Goal: Information Seeking & Learning: Learn about a topic

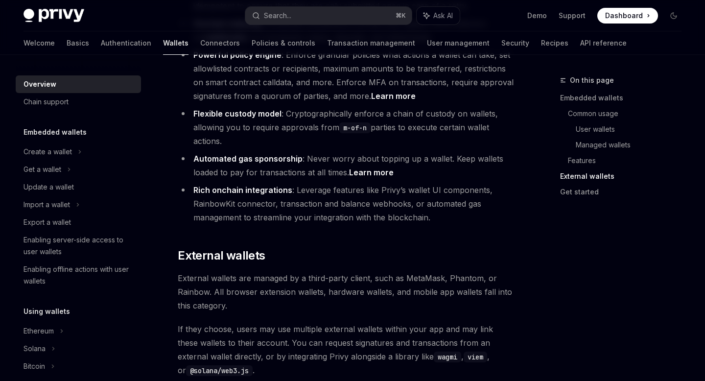
scroll to position [1575, 0]
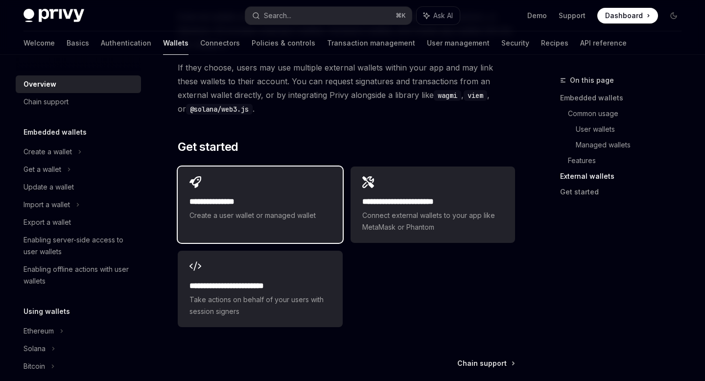
click at [249, 177] on div "**********" at bounding box center [260, 198] width 164 height 65
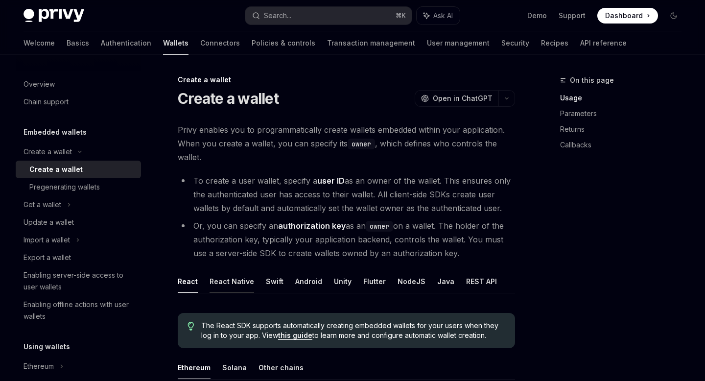
click at [237, 279] on button "React Native" at bounding box center [232, 281] width 45 height 23
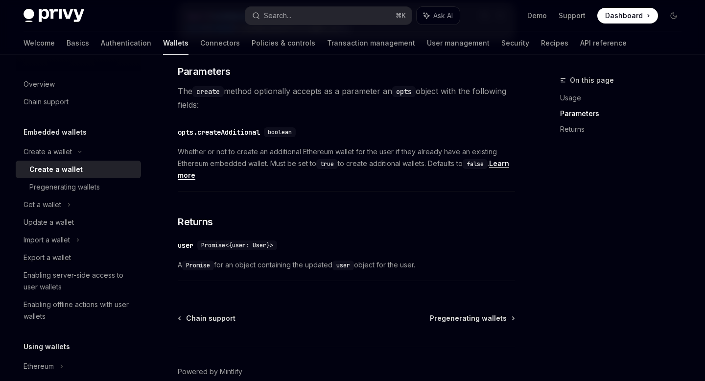
scroll to position [518, 0]
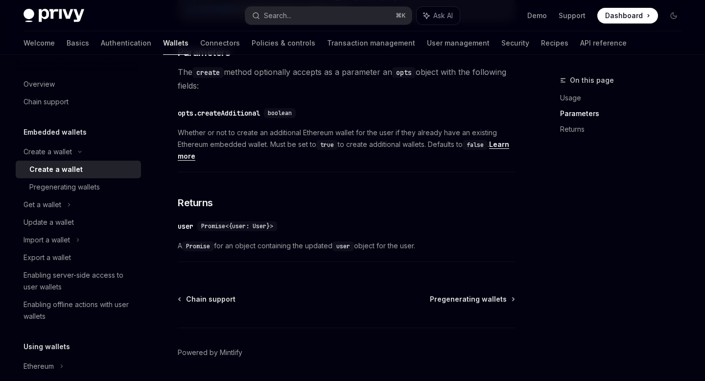
click at [259, 222] on span "Promise<{user: User}>" at bounding box center [237, 226] width 72 height 8
click at [254, 227] on span "Promise<{user: User}>" at bounding box center [237, 226] width 72 height 8
click at [273, 234] on div "​ user Promise<{user: User}> A Promise for an object containing the updated use…" at bounding box center [346, 238] width 337 height 47
click at [293, 19] on button "Search... ⌘ K" at bounding box center [328, 16] width 166 height 18
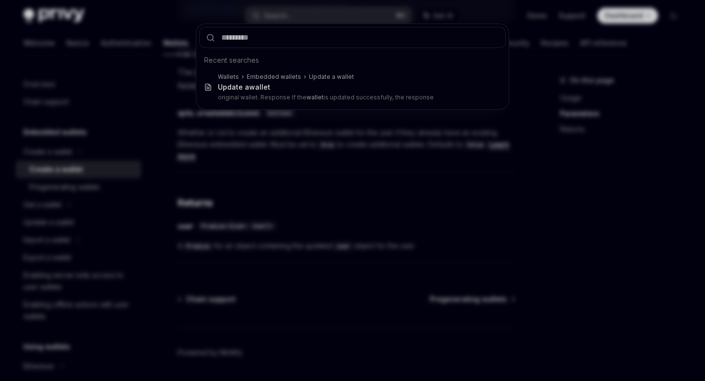
click at [207, 274] on div "Recent searches Wallets Embedded wallets Update a wallet Update a wallet origin…" at bounding box center [352, 190] width 705 height 381
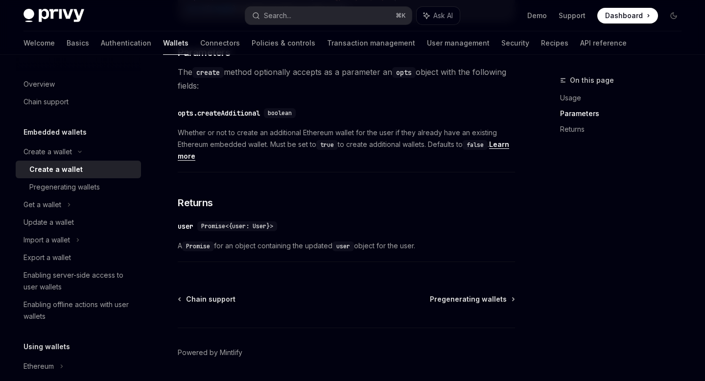
scroll to position [550, 0]
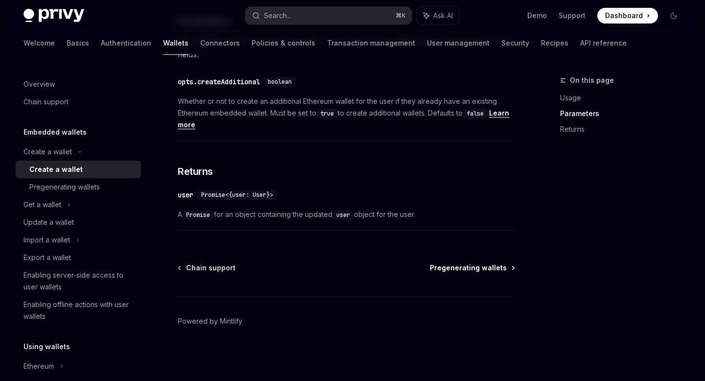
click at [470, 266] on span "Pregenerating wallets" at bounding box center [468, 268] width 77 height 10
type textarea "*"
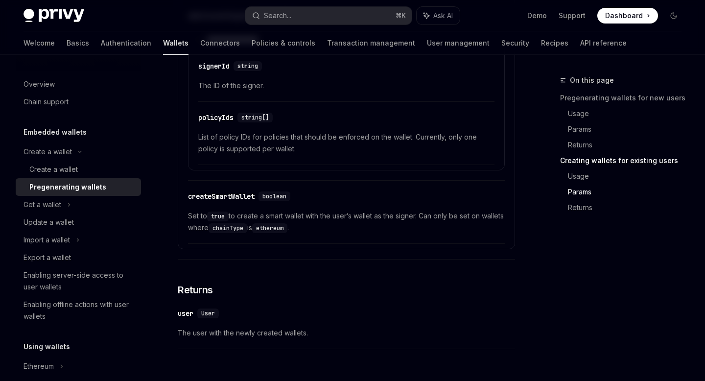
scroll to position [1865, 0]
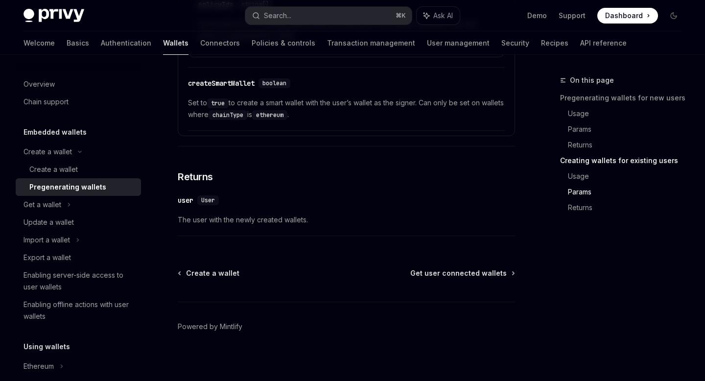
click at [208, 204] on span "User" at bounding box center [208, 200] width 14 height 8
click at [190, 205] on div "user" at bounding box center [186, 200] width 16 height 10
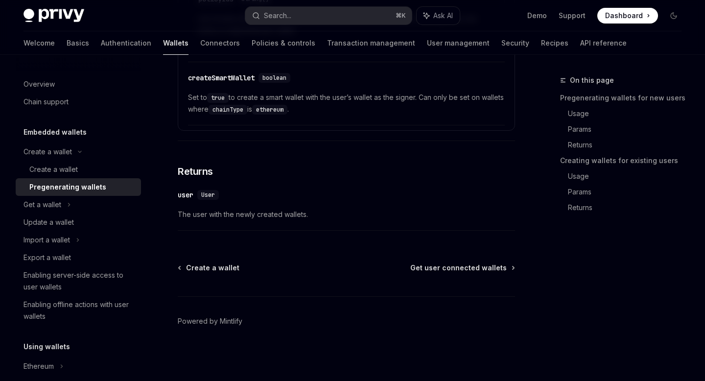
click at [213, 195] on span "User" at bounding box center [208, 195] width 14 height 8
copy span "User"
click at [275, 16] on div "Search..." at bounding box center [277, 16] width 27 height 12
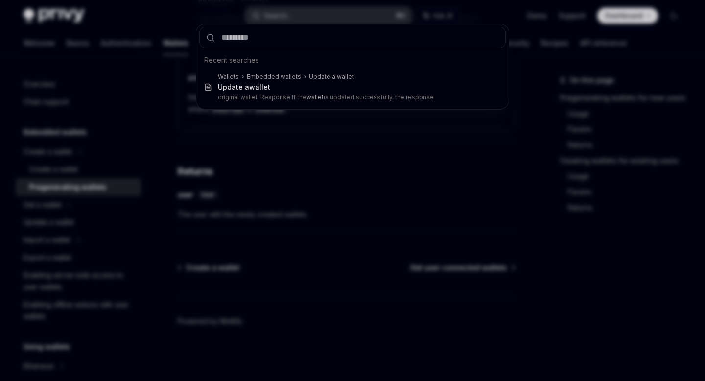
type input "****"
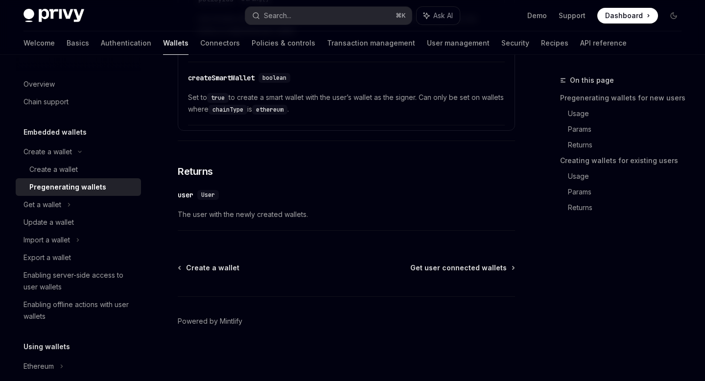
type textarea "*"
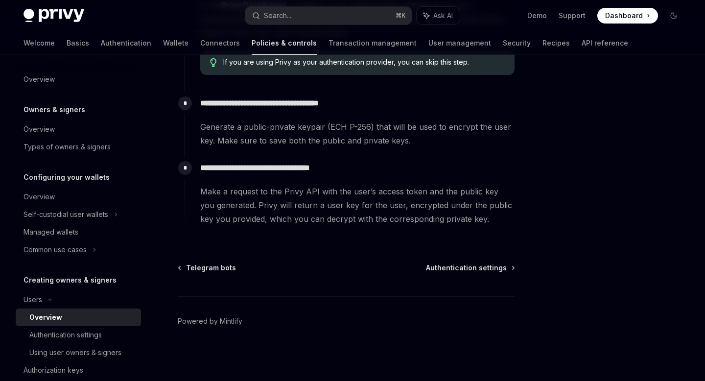
scroll to position [55, 0]
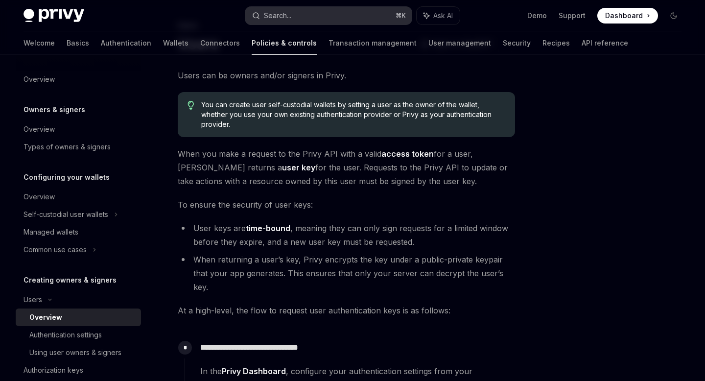
click at [299, 14] on button "Search... ⌘ K" at bounding box center [328, 16] width 166 height 18
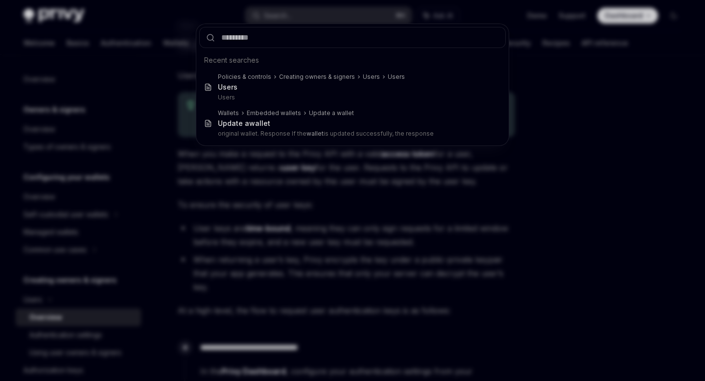
click at [140, 47] on div "Recent searches Policies & controls Creating owners & signers Users Users User …" at bounding box center [352, 190] width 705 height 381
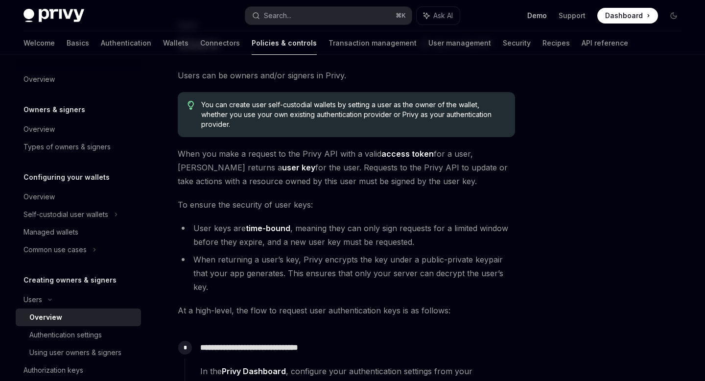
click at [545, 15] on link "Demo" at bounding box center [537, 16] width 20 height 10
click at [624, 19] on span "Dashboard" at bounding box center [624, 16] width 38 height 10
click at [50, 305] on div "Users" at bounding box center [78, 300] width 125 height 18
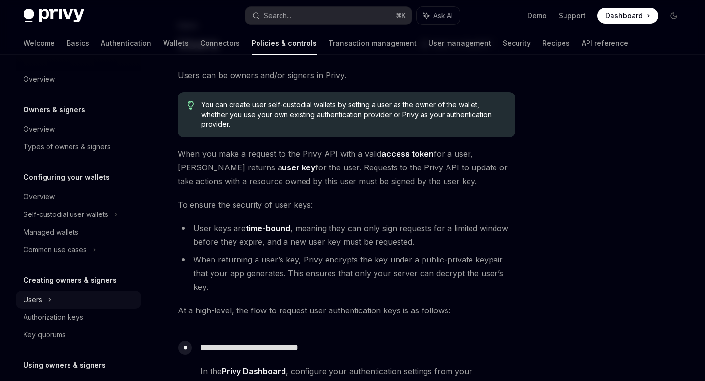
click at [50, 305] on icon at bounding box center [50, 300] width 4 height 12
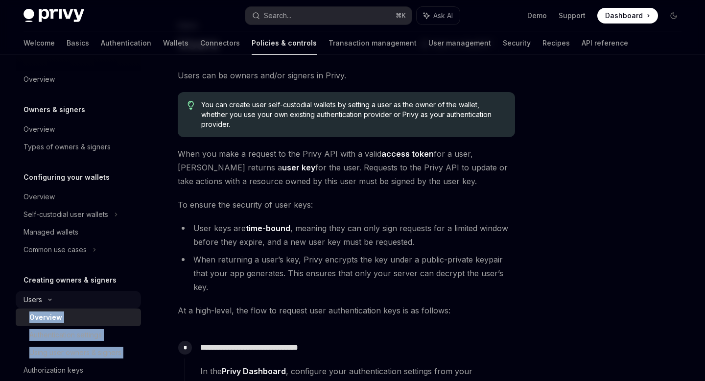
scroll to position [97, 0]
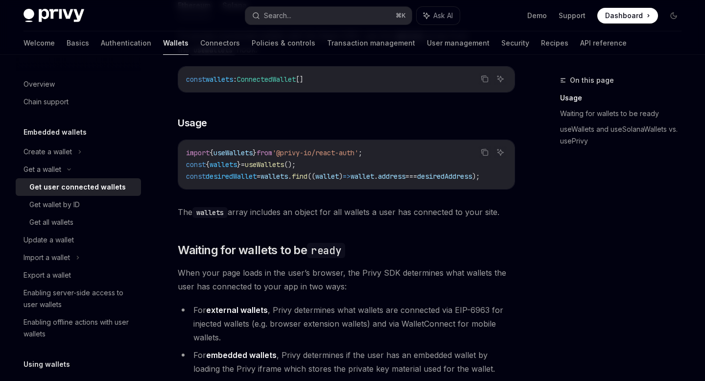
scroll to position [157, 0]
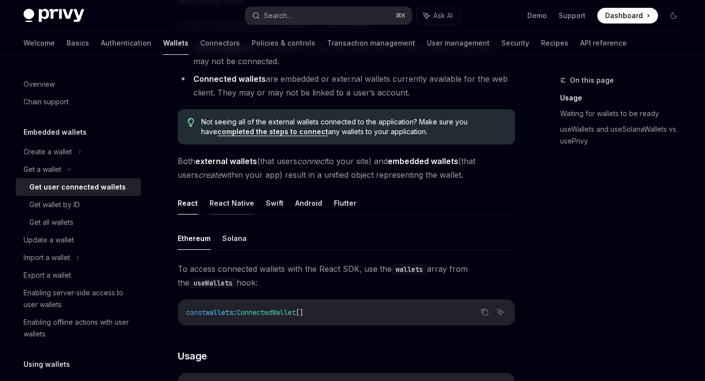
click at [251, 203] on button "React Native" at bounding box center [232, 202] width 45 height 23
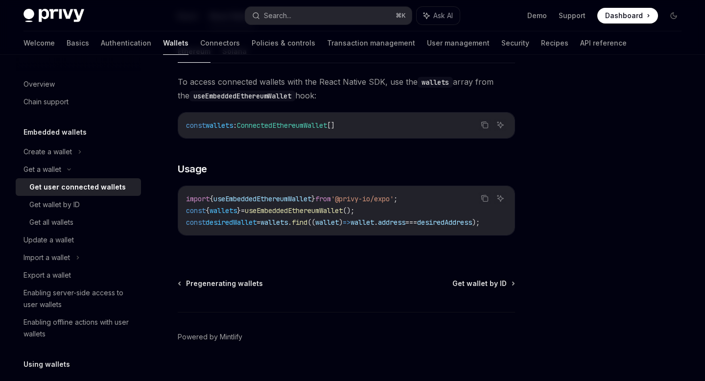
scroll to position [349, 0]
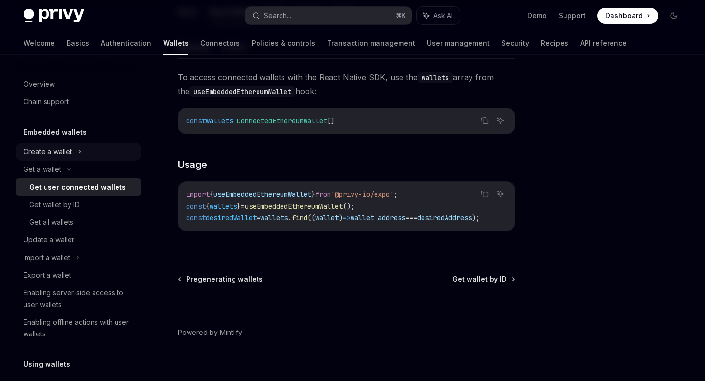
click at [57, 157] on div "Create a wallet" at bounding box center [47, 152] width 48 height 12
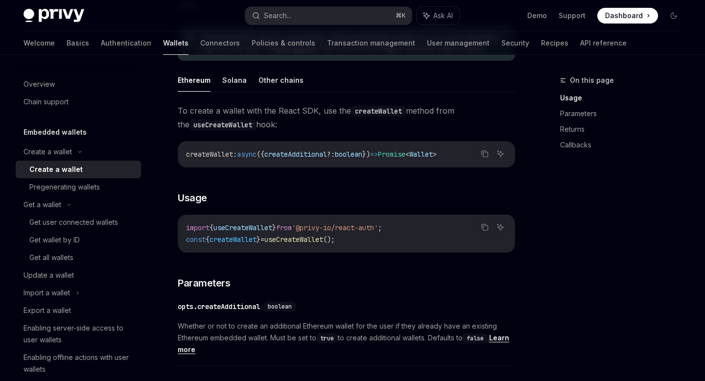
scroll to position [213, 0]
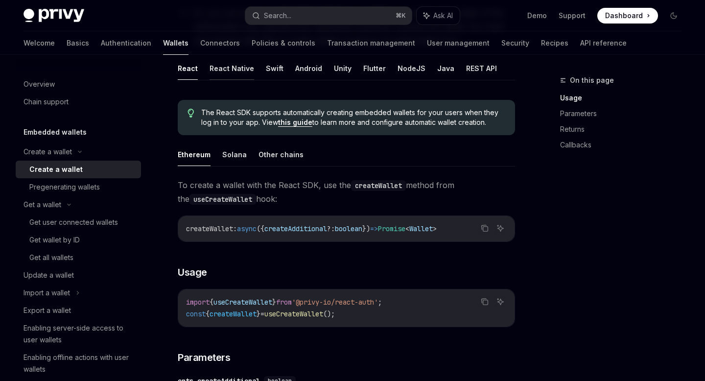
click at [238, 70] on button "React Native" at bounding box center [232, 68] width 45 height 23
type textarea "*"
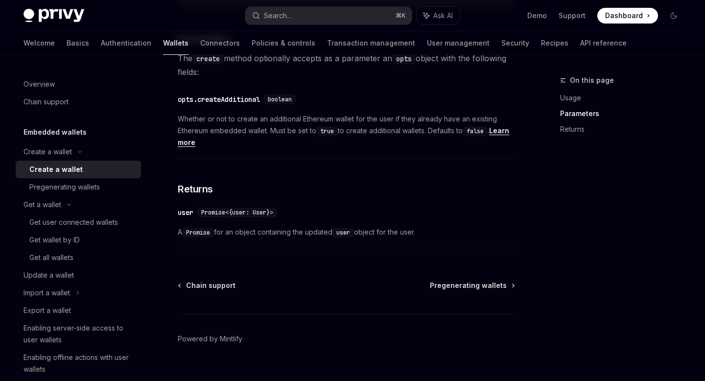
scroll to position [533, 0]
